Goal: Task Accomplishment & Management: Use online tool/utility

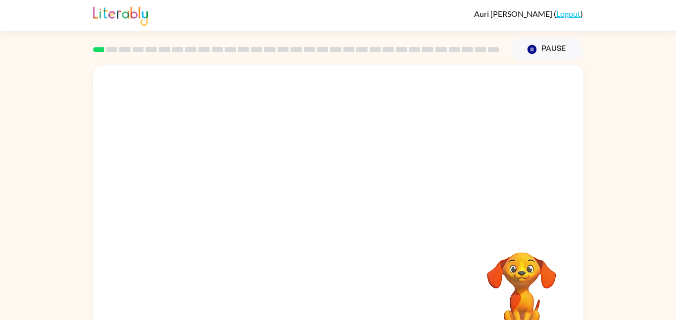
scroll to position [28, 0]
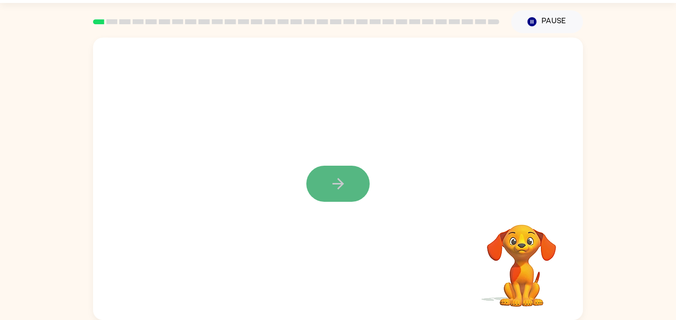
click at [349, 190] on button "button" at bounding box center [337, 184] width 63 height 36
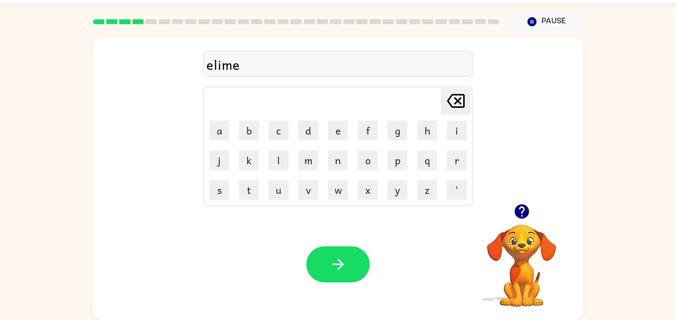
click at [293, 68] on div "elime" at bounding box center [337, 64] width 263 height 21
click at [520, 215] on icon "button" at bounding box center [521, 211] width 14 height 14
click at [522, 212] on icon "button" at bounding box center [521, 211] width 17 height 17
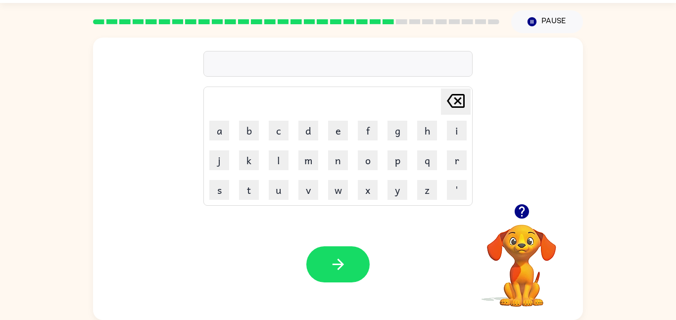
click at [523, 210] on icon "button" at bounding box center [521, 211] width 17 height 17
click at [520, 209] on icon "button" at bounding box center [521, 211] width 17 height 17
click at [518, 211] on icon "button" at bounding box center [521, 211] width 14 height 14
click at [523, 212] on icon "button" at bounding box center [521, 211] width 14 height 14
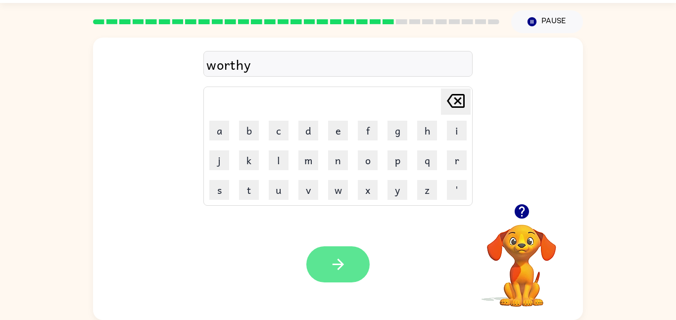
click at [311, 254] on button "button" at bounding box center [337, 264] width 63 height 36
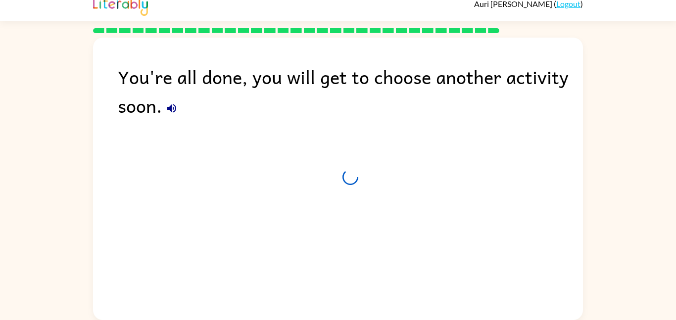
scroll to position [10, 0]
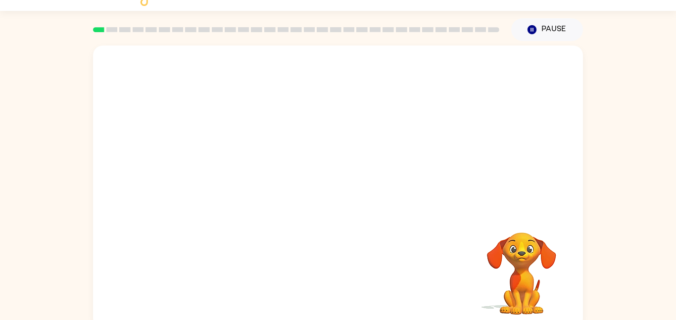
scroll to position [17, 0]
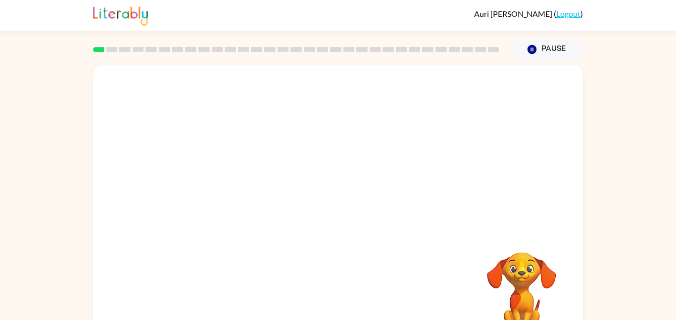
scroll to position [28, 0]
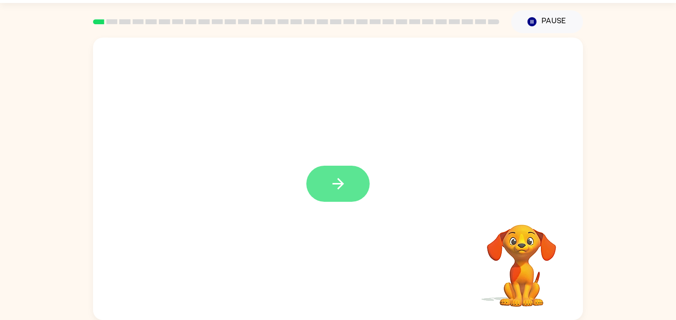
click at [355, 183] on button "button" at bounding box center [337, 184] width 63 height 36
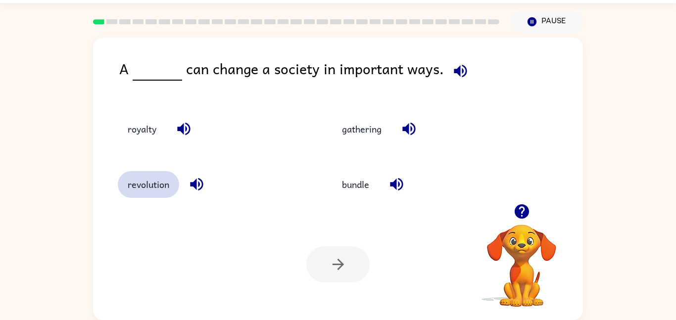
click at [137, 192] on button "revolution" at bounding box center [148, 184] width 61 height 27
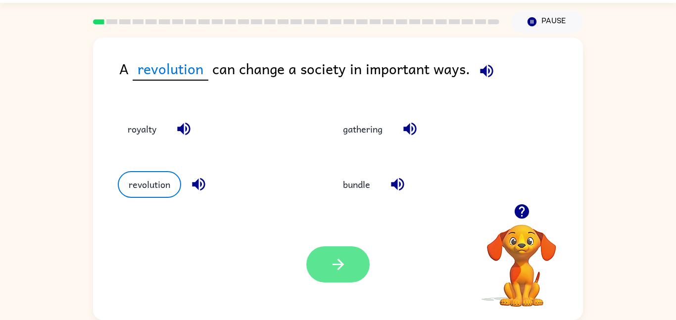
click at [329, 260] on icon "button" at bounding box center [337, 264] width 17 height 17
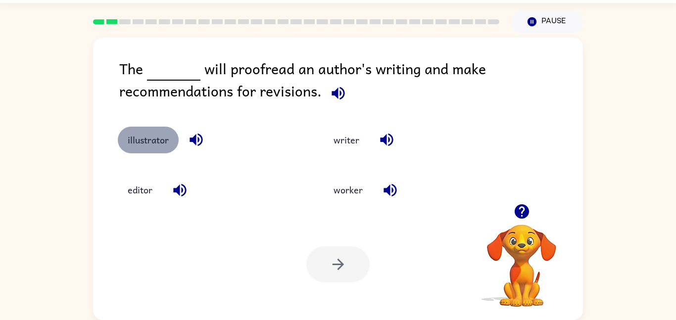
click at [154, 144] on button "illustrator" at bounding box center [148, 140] width 61 height 27
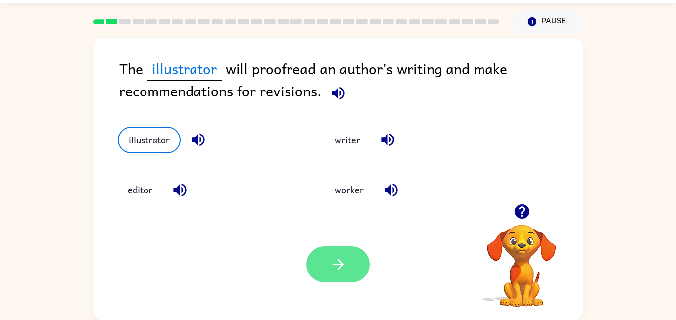
click at [341, 252] on button "button" at bounding box center [337, 264] width 63 height 36
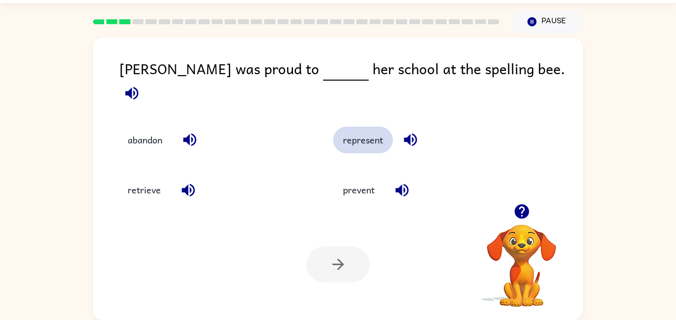
click at [351, 135] on button "represent" at bounding box center [363, 140] width 60 height 27
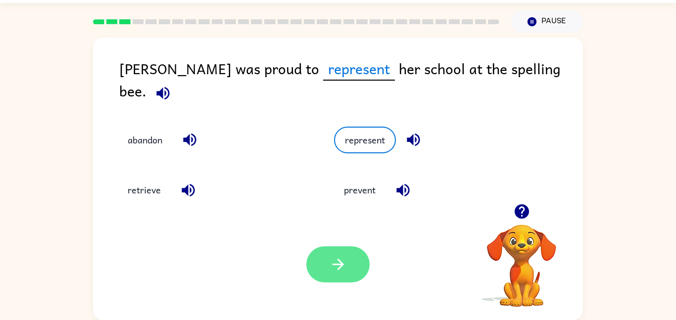
click at [338, 257] on icon "button" at bounding box center [337, 264] width 17 height 17
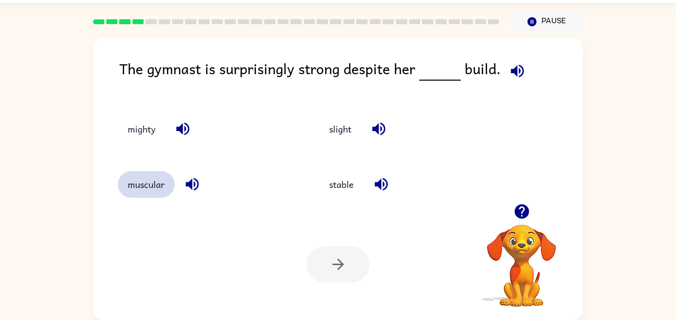
click at [152, 183] on button "muscular" at bounding box center [146, 184] width 57 height 27
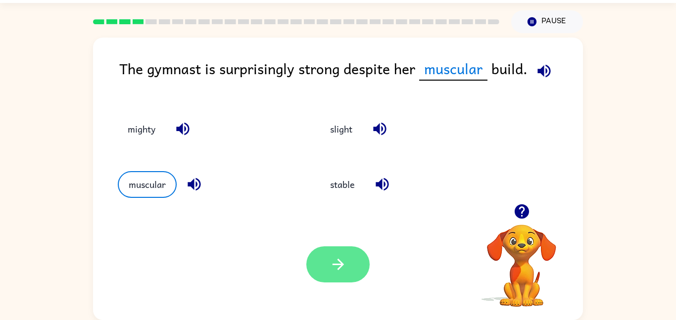
click at [338, 251] on button "button" at bounding box center [337, 264] width 63 height 36
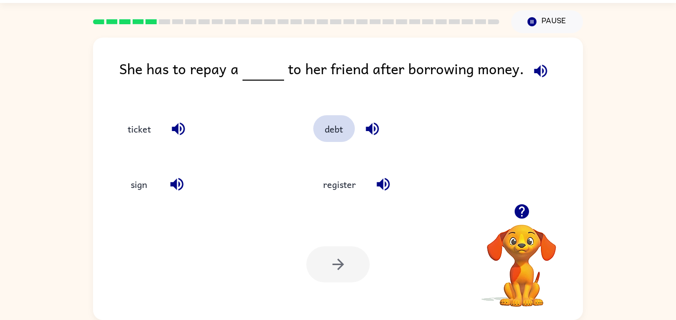
click at [336, 132] on button "debt" at bounding box center [334, 128] width 42 height 27
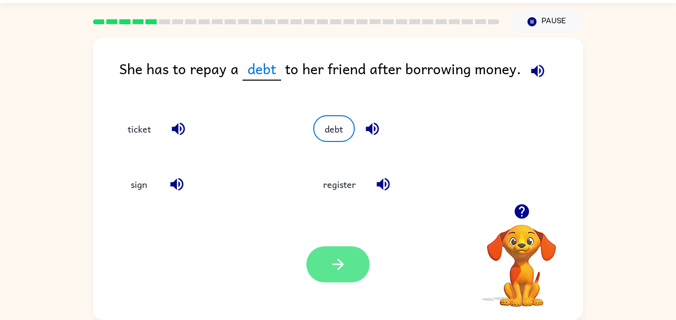
click at [334, 255] on button "button" at bounding box center [337, 264] width 63 height 36
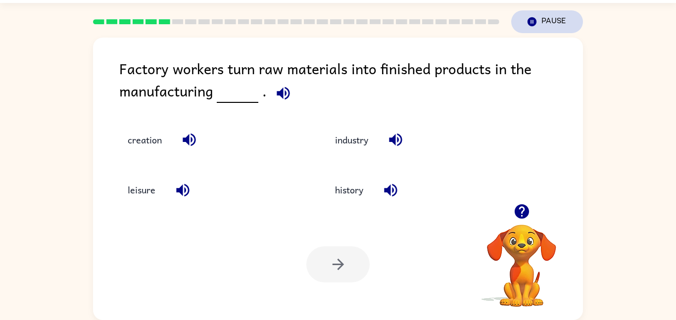
click at [532, 22] on icon "Pause" at bounding box center [531, 21] width 11 height 11
